Goal: Navigation & Orientation: Find specific page/section

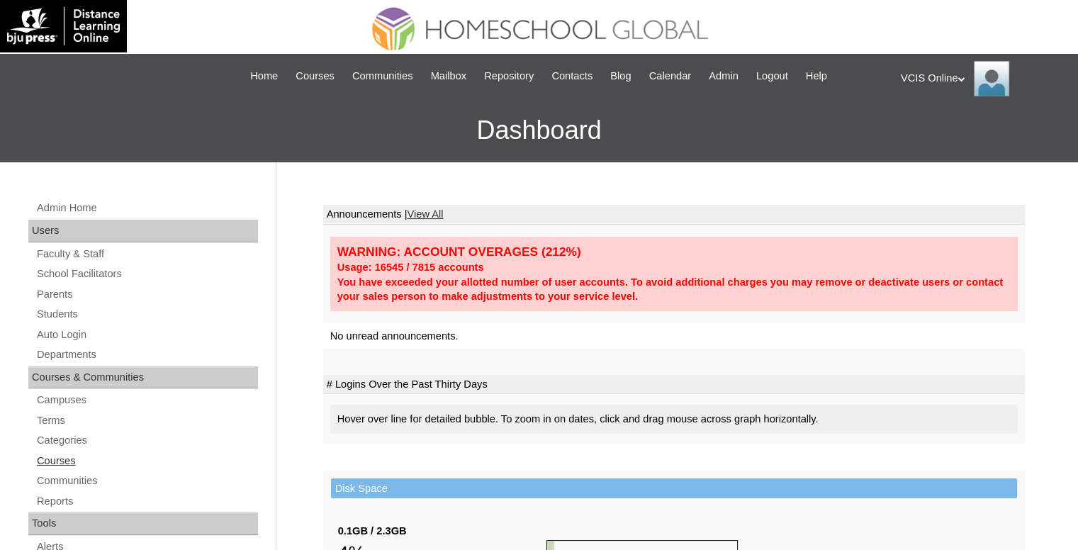
click at [67, 456] on link "Courses" at bounding box center [146, 461] width 222 height 18
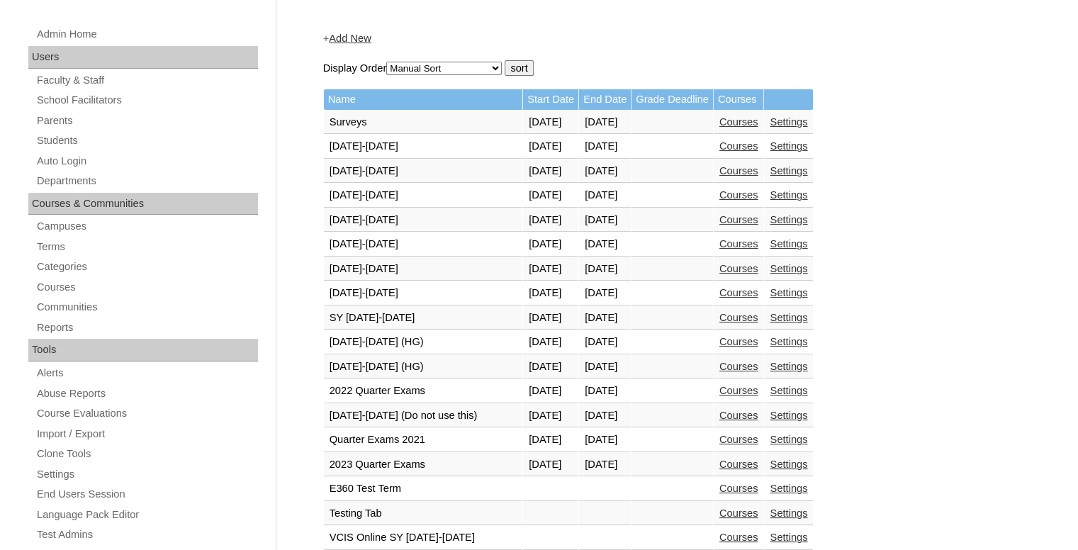
scroll to position [283, 0]
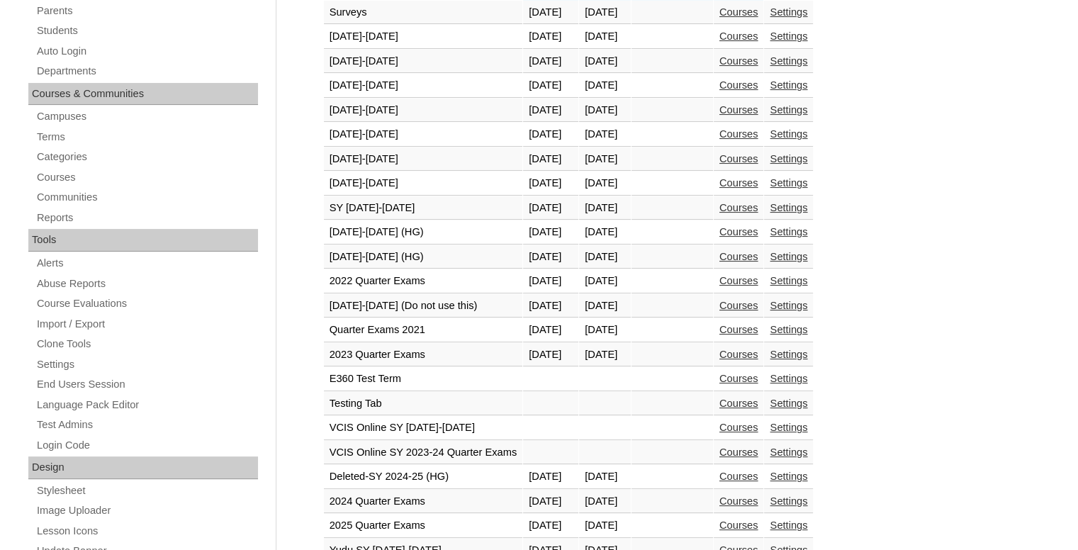
click at [758, 257] on link "Courses" at bounding box center [738, 256] width 39 height 11
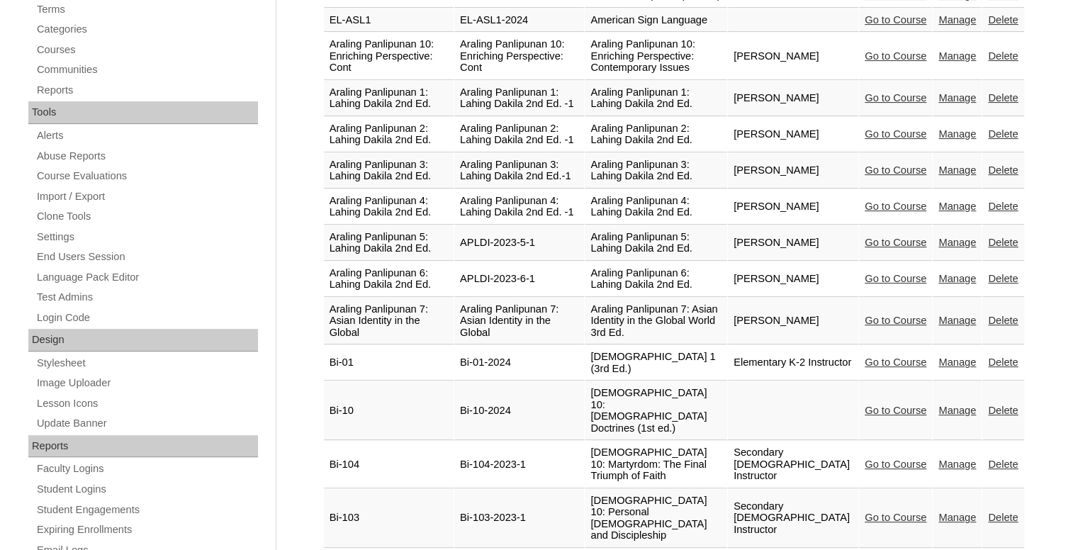
scroll to position [567, 0]
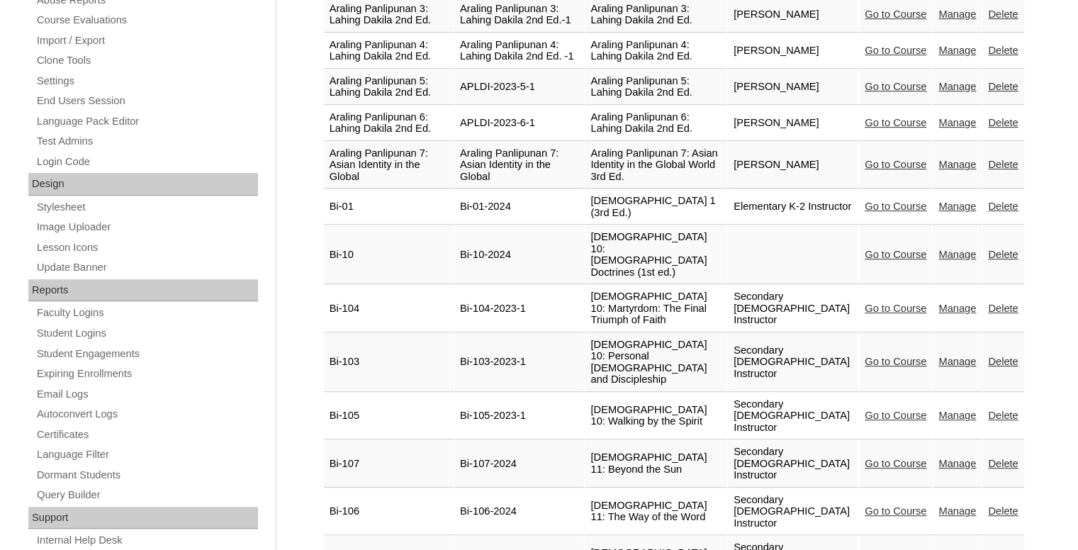
click at [326, 141] on td "Araling Panlipunan 6: Lahing Dakila 2nd Ed." at bounding box center [389, 123] width 130 height 35
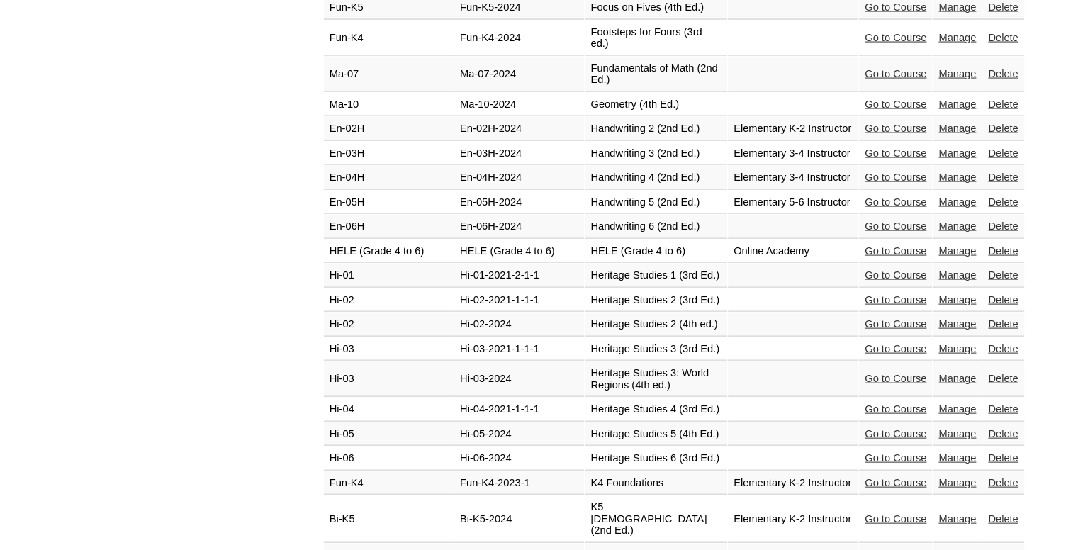
scroll to position [2927, 0]
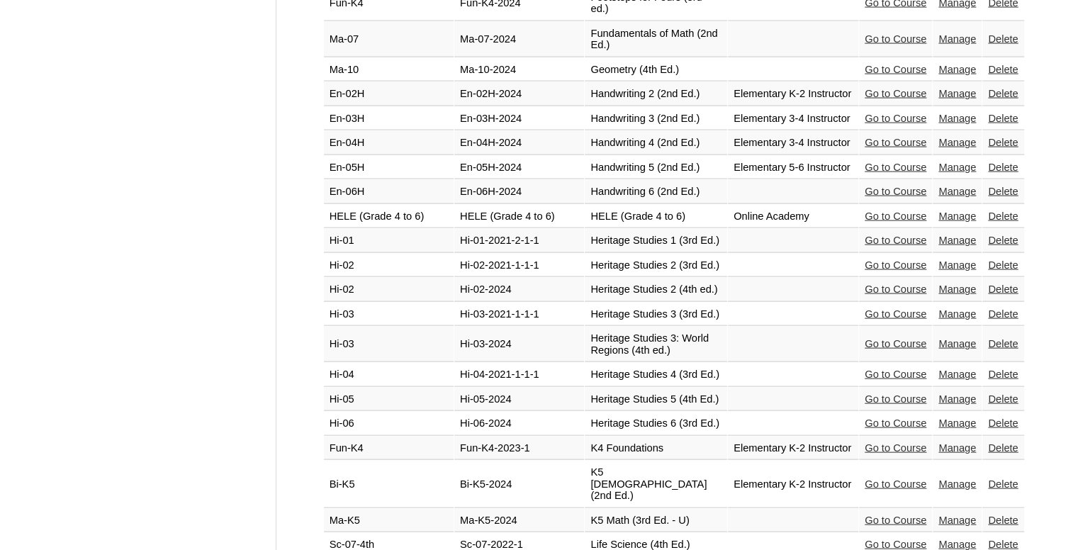
click at [879, 368] on link "Go to Course" at bounding box center [895, 373] width 62 height 11
